Goal: Navigation & Orientation: Find specific page/section

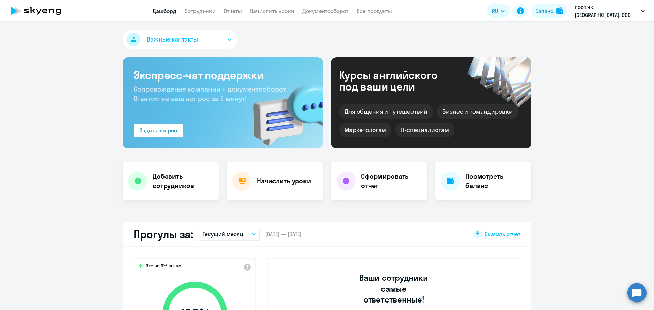
select select "30"
click at [202, 11] on link "Сотрудники" at bounding box center [200, 10] width 31 height 7
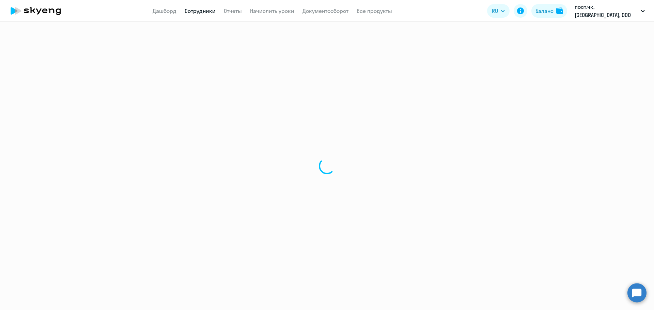
select select "30"
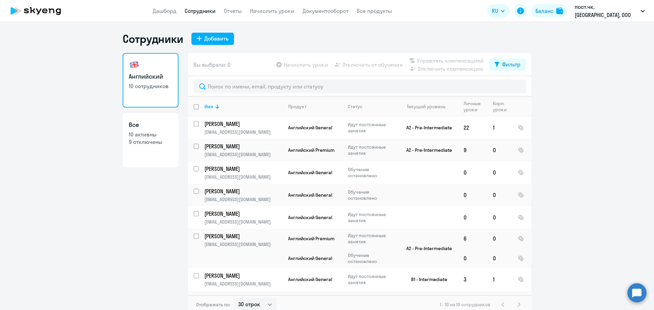
click at [158, 134] on p "10 активны" at bounding box center [151, 134] width 44 height 7
select select "30"
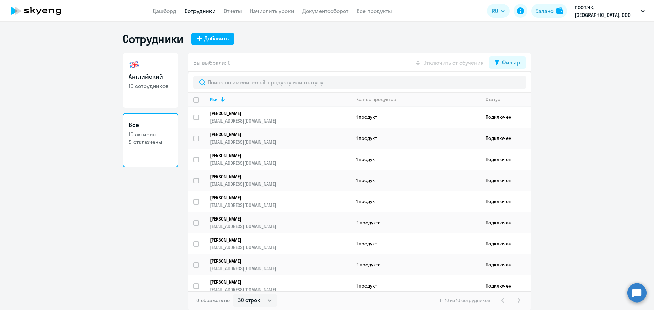
click at [140, 85] on p "10 сотрудников" at bounding box center [151, 85] width 44 height 7
select select "30"
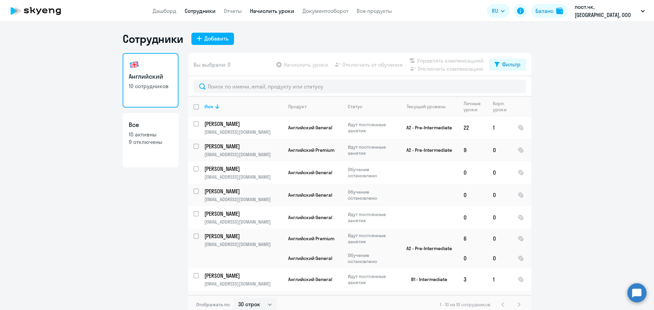
click at [294, 11] on link "Начислить уроки" at bounding box center [272, 10] width 44 height 7
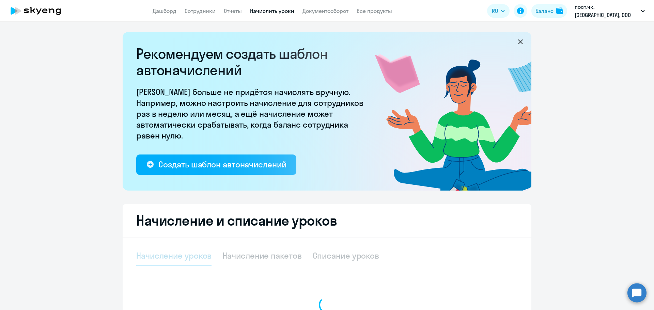
select select "10"
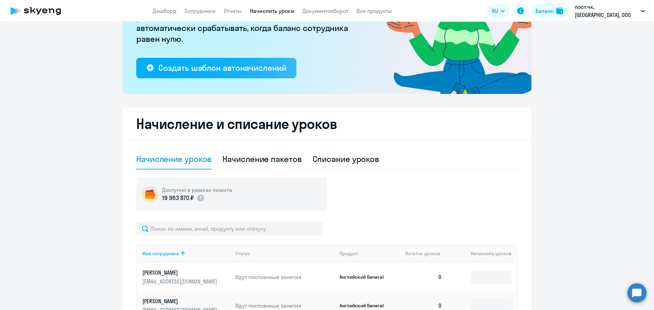
scroll to position [102, 0]
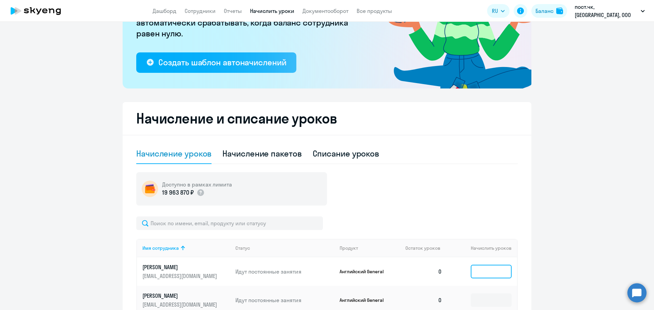
click at [490, 274] on input at bounding box center [490, 272] width 41 height 14
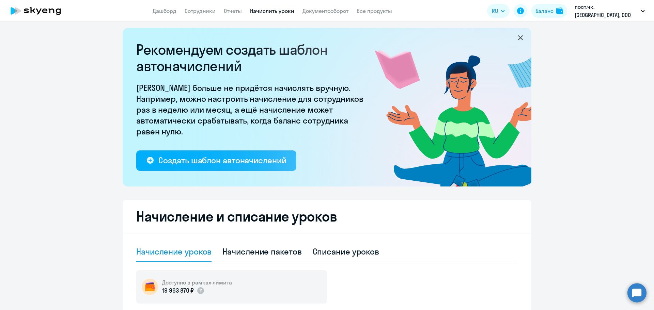
scroll to position [0, 0]
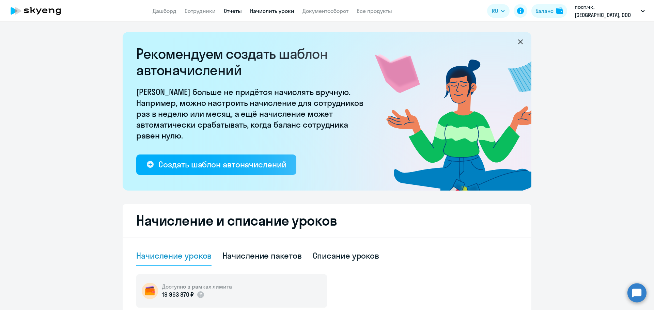
click at [242, 13] on link "Отчеты" at bounding box center [233, 10] width 18 height 7
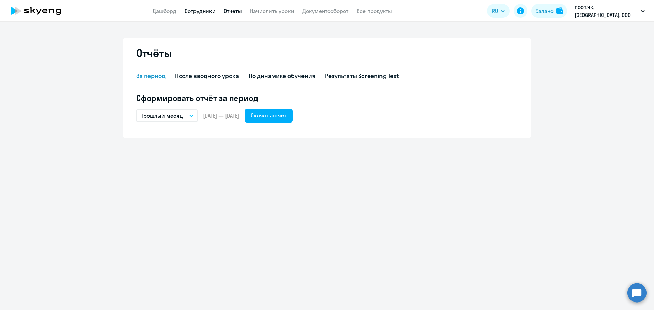
click at [215, 11] on link "Сотрудники" at bounding box center [200, 10] width 31 height 7
select select "30"
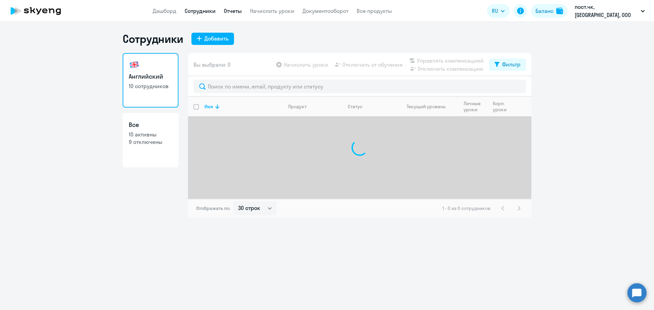
click at [238, 11] on link "Отчеты" at bounding box center [233, 10] width 18 height 7
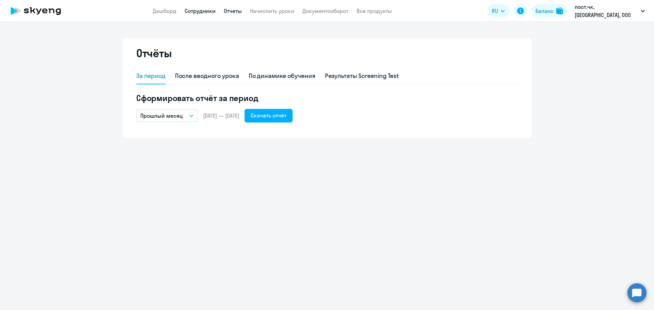
click at [215, 8] on link "Сотрудники" at bounding box center [200, 10] width 31 height 7
select select "30"
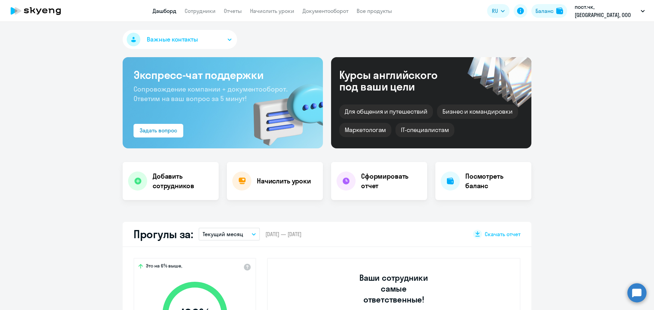
select select "30"
